Goal: Information Seeking & Learning: Learn about a topic

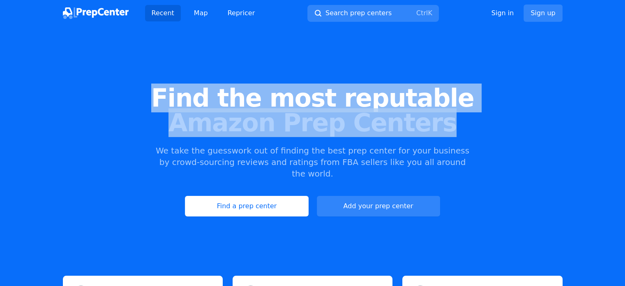
drag, startPoint x: 225, startPoint y: 97, endPoint x: 451, endPoint y: 123, distance: 227.1
click at [451, 123] on h1 "Find the most reputable Amazon Prep Centers" at bounding box center [312, 109] width 599 height 49
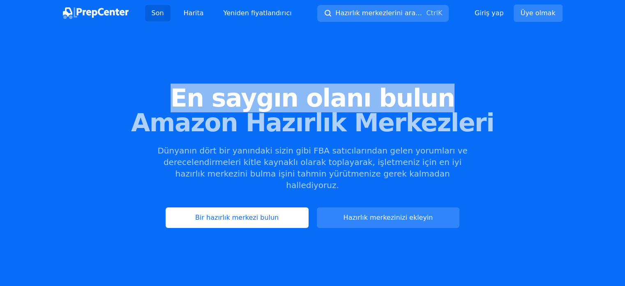
click at [220, 109] on font "Amazon Hazırlık Merkezleri" at bounding box center [312, 122] width 363 height 29
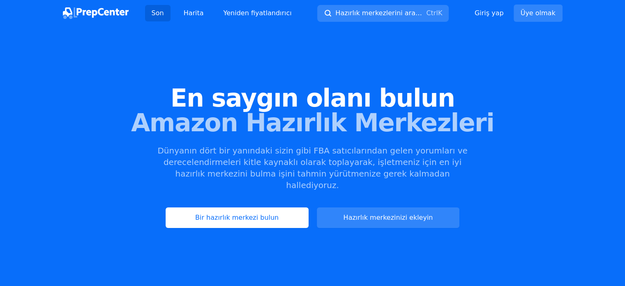
click at [370, 117] on font "Amazon Hazırlık Merkezleri" at bounding box center [312, 122] width 363 height 29
click at [330, 134] on font "Amazon Hazırlık Merkezleri" at bounding box center [312, 122] width 363 height 29
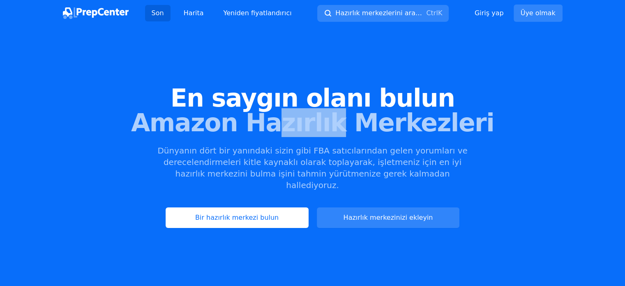
drag, startPoint x: 286, startPoint y: 126, endPoint x: 400, endPoint y: 129, distance: 114.7
click at [388, 128] on font "Amazon Hazırlık Merkezleri" at bounding box center [312, 122] width 363 height 29
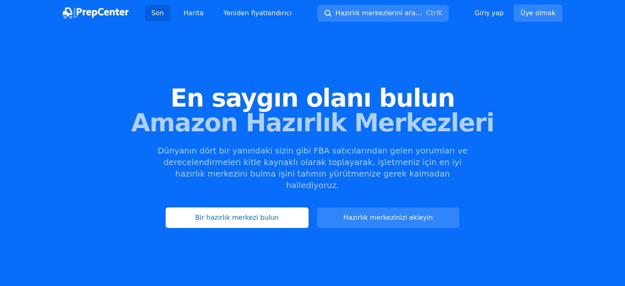
drag, startPoint x: 396, startPoint y: 140, endPoint x: 391, endPoint y: 143, distance: 5.9
click at [395, 141] on div "En saygın olanı bulun Amazon Hazırlık Merkezleri Dünyanın dört bir yanındaki si…" at bounding box center [312, 156] width 625 height 234
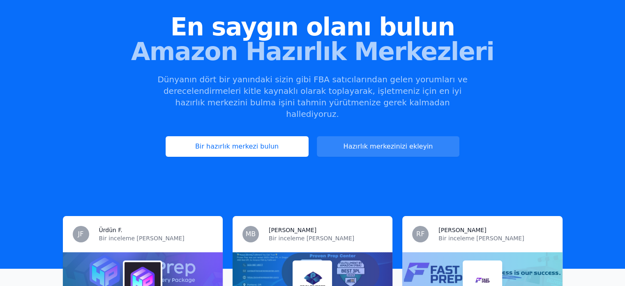
scroll to position [82, 0]
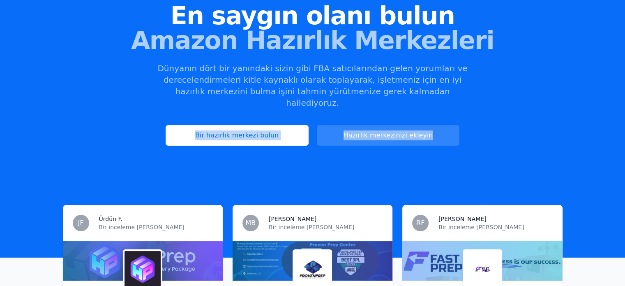
drag, startPoint x: 143, startPoint y: 138, endPoint x: 461, endPoint y: 130, distance: 317.8
click at [461, 130] on div "En saygın olanı bulun Amazon Hazırlık Merkezleri Dünyanın dört bir yanındaki si…" at bounding box center [312, 74] width 625 height 234
click at [516, 128] on div "Bir hazırlık merkezi bulun Hazırlık merkezinizi [GEOGRAPHIC_DATA]" at bounding box center [312, 135] width 599 height 21
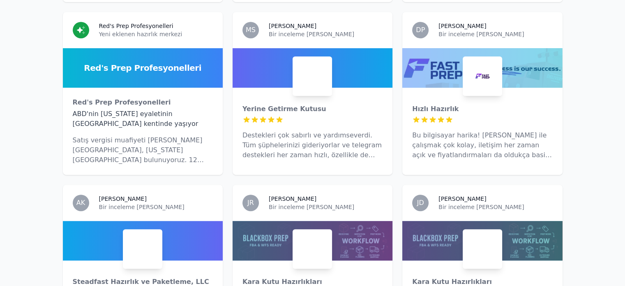
scroll to position [452, 0]
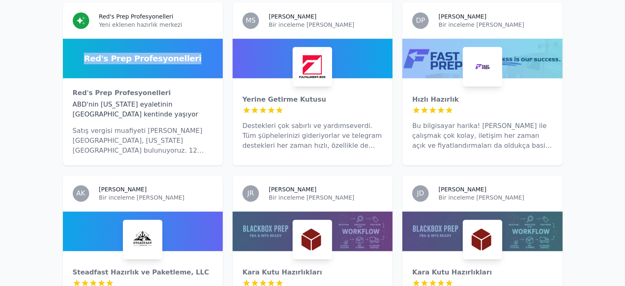
drag, startPoint x: 26, startPoint y: 42, endPoint x: 219, endPoint y: 56, distance: 193.3
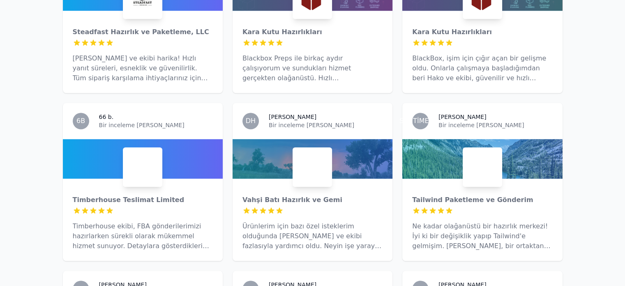
scroll to position [699, 0]
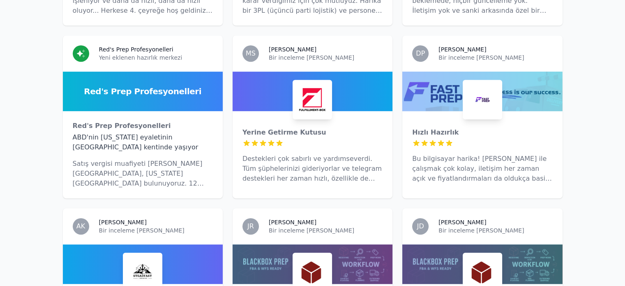
scroll to position [0, 0]
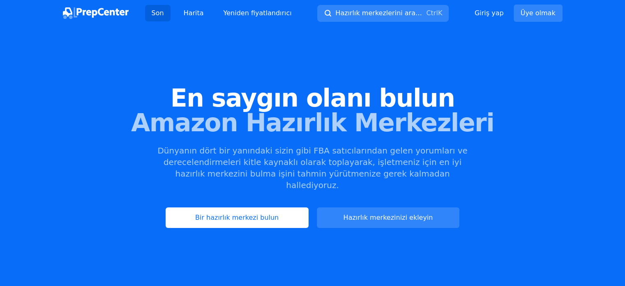
drag, startPoint x: 22, startPoint y: 196, endPoint x: 397, endPoint y: -38, distance: 441.9
